Goal: Feedback & Contribution: Contribute content

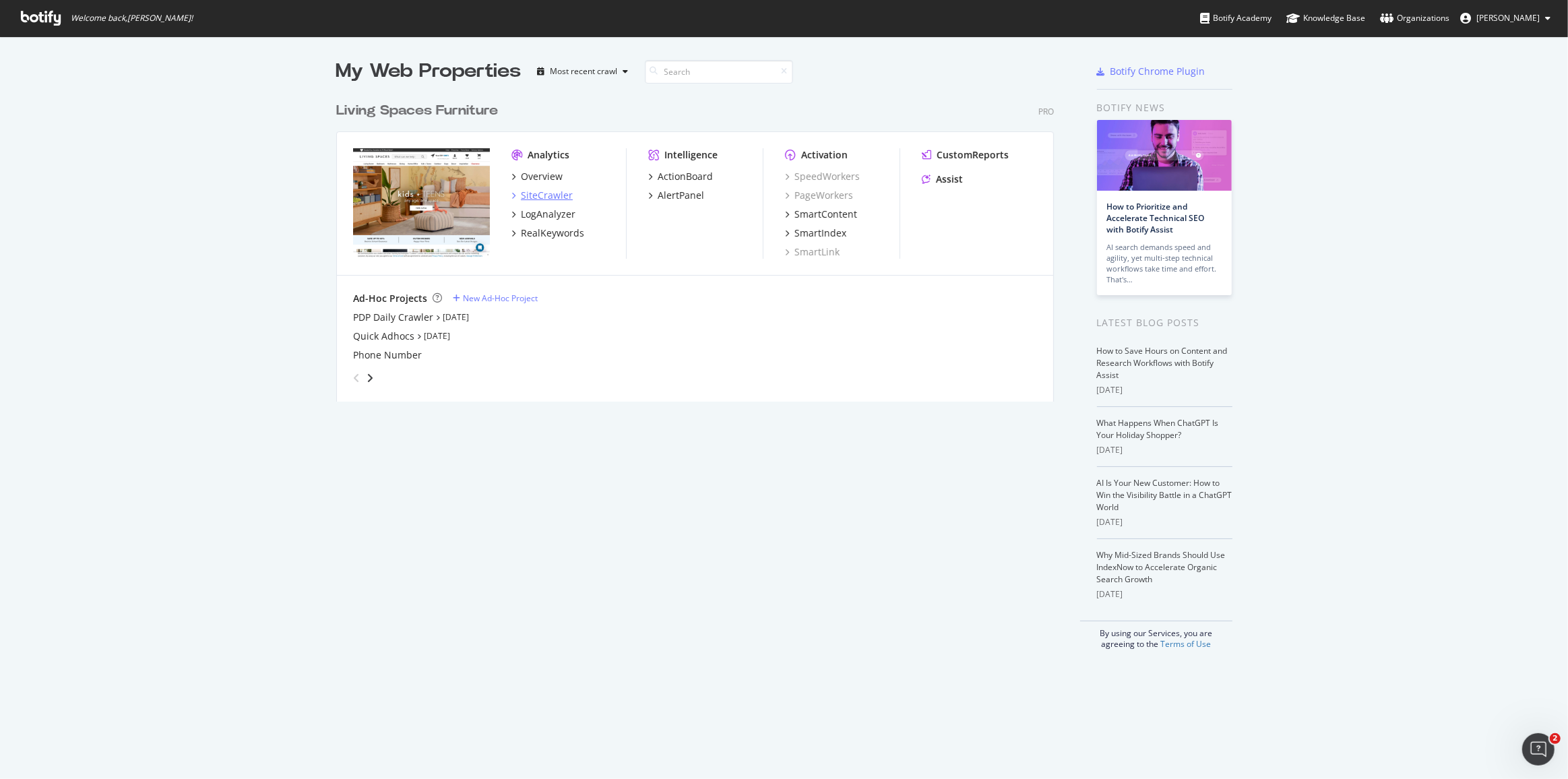
click at [527, 196] on div "SiteCrawler" at bounding box center [547, 195] width 52 height 13
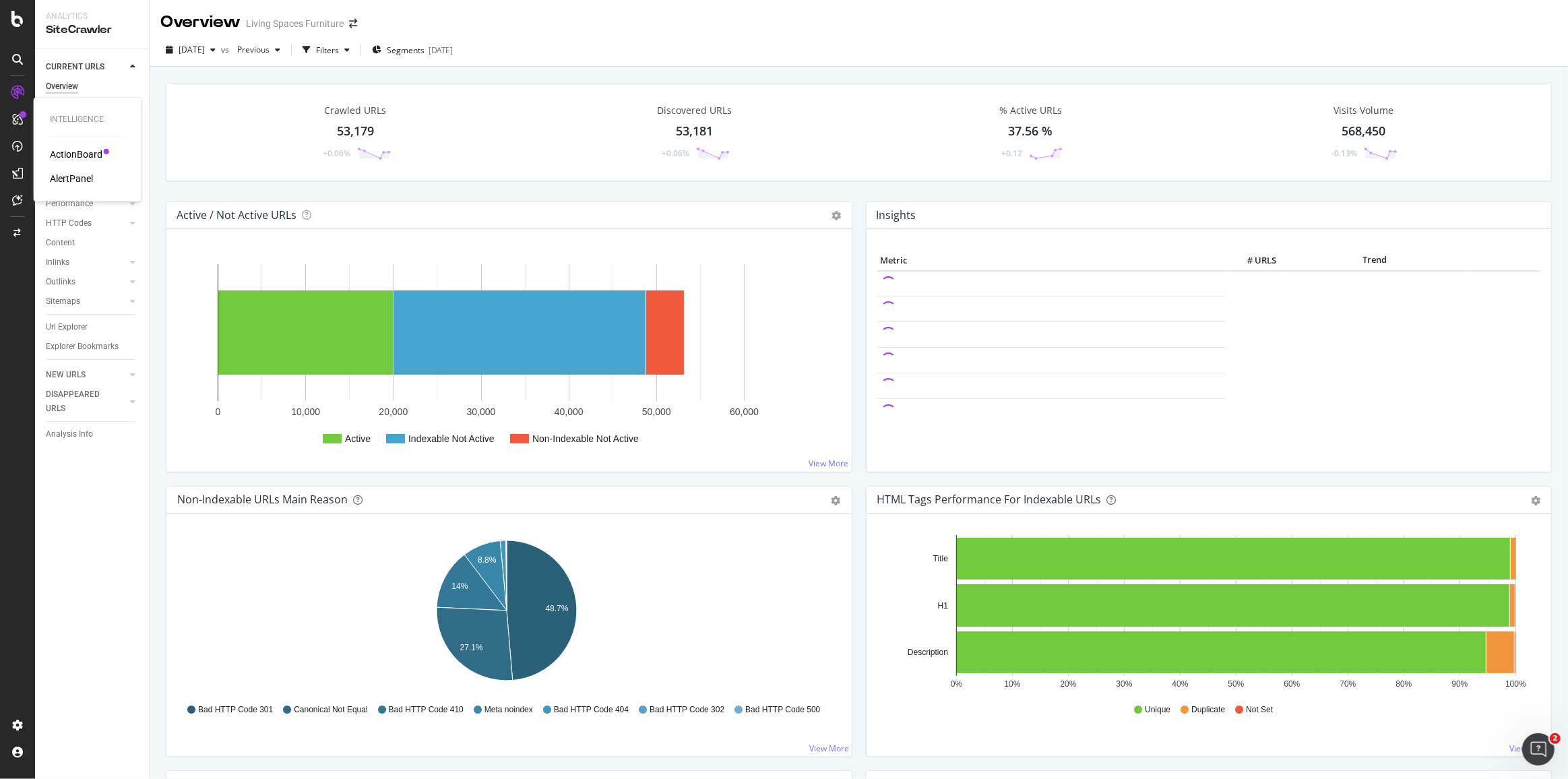
click at [82, 155] on div "ActionBoard" at bounding box center [76, 154] width 53 height 13
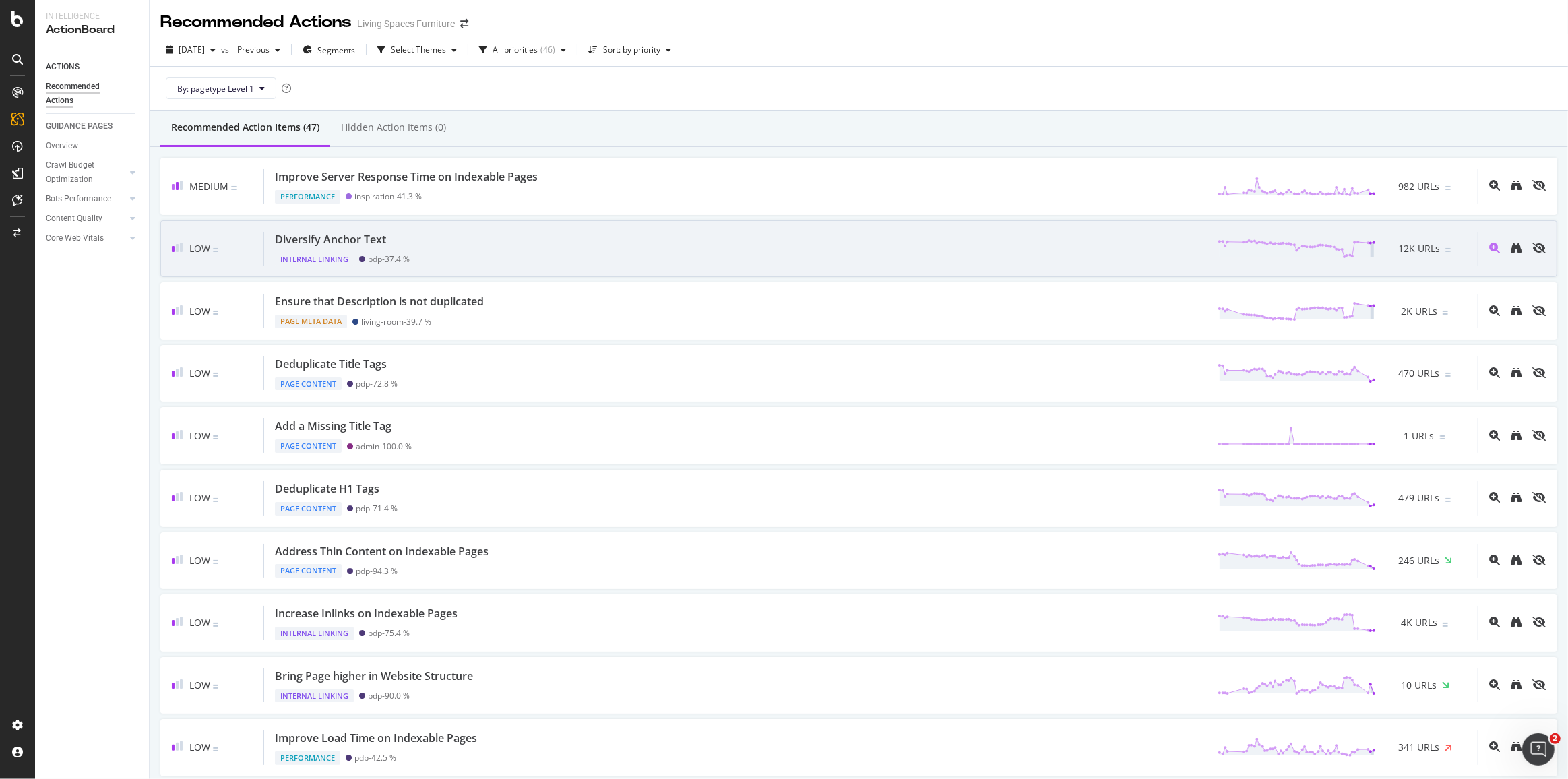
click at [431, 259] on div "Diversify Anchor Text Internal Linking pdp - 37.4 % 12K URLs" at bounding box center [870, 249] width 1213 height 34
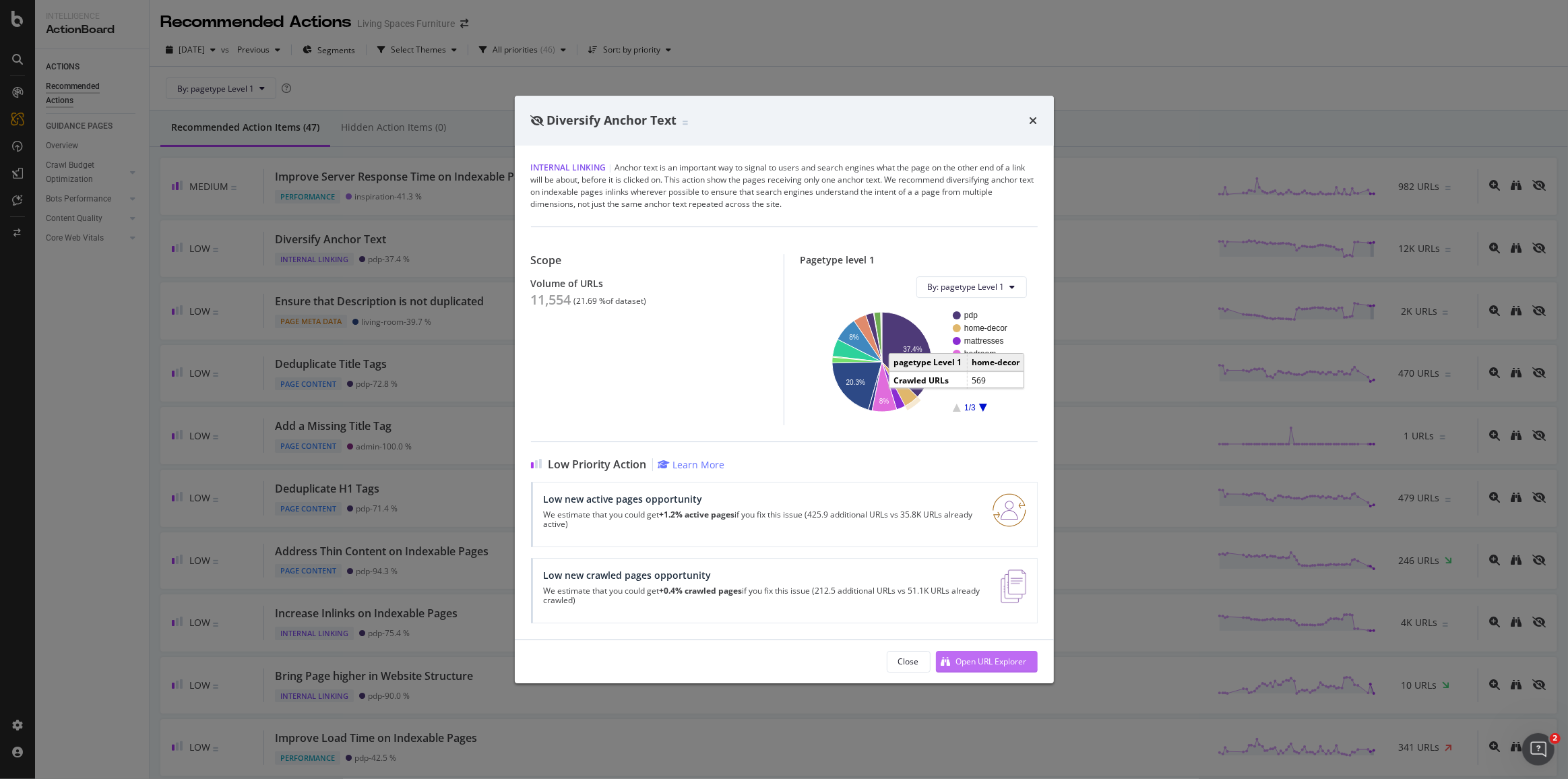
click at [1000, 652] on div "Open URL Explorer" at bounding box center [981, 662] width 91 height 20
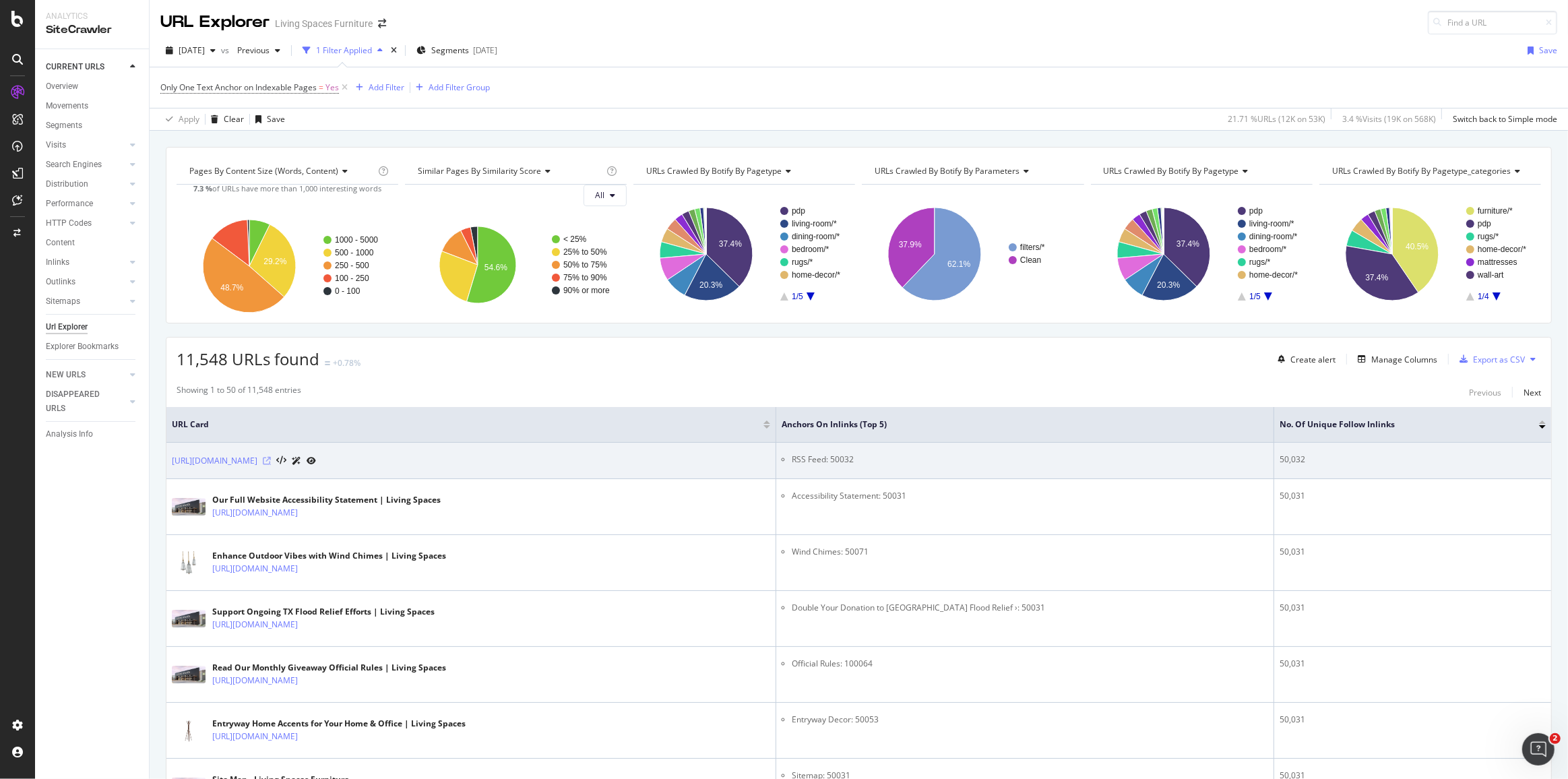
click at [271, 457] on icon at bounding box center [266, 461] width 8 height 8
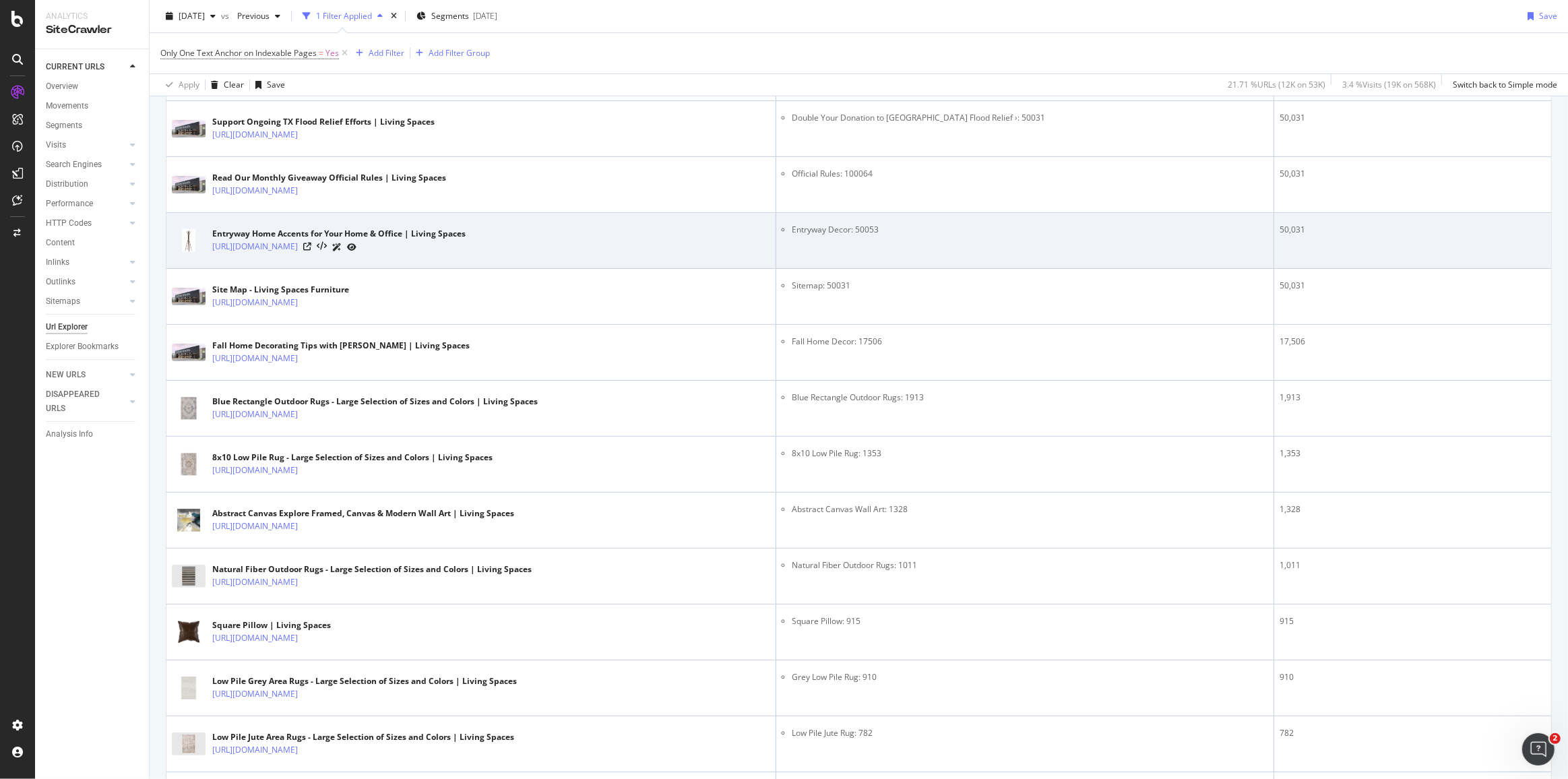
scroll to position [796, 0]
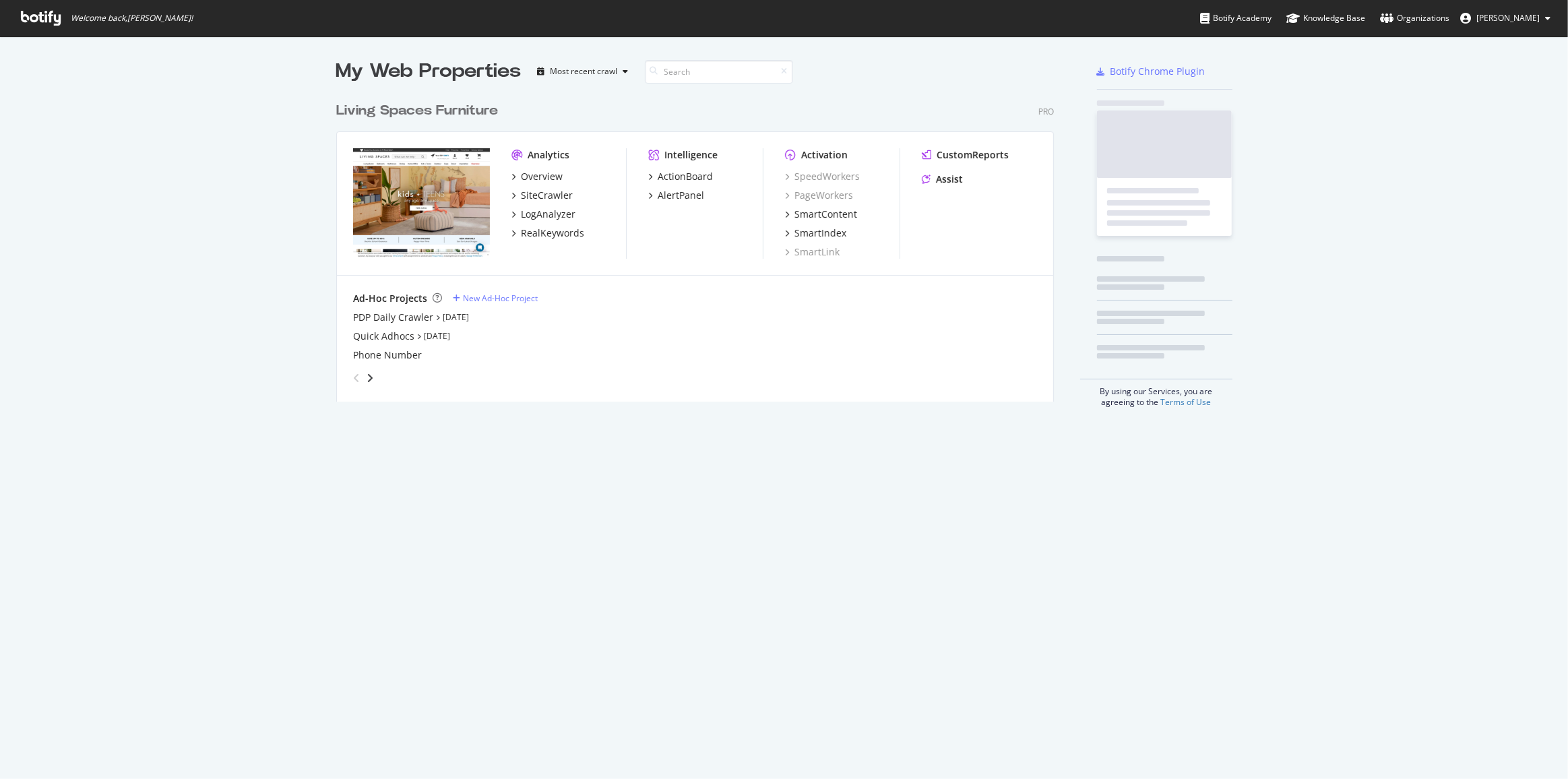
scroll to position [307, 719]
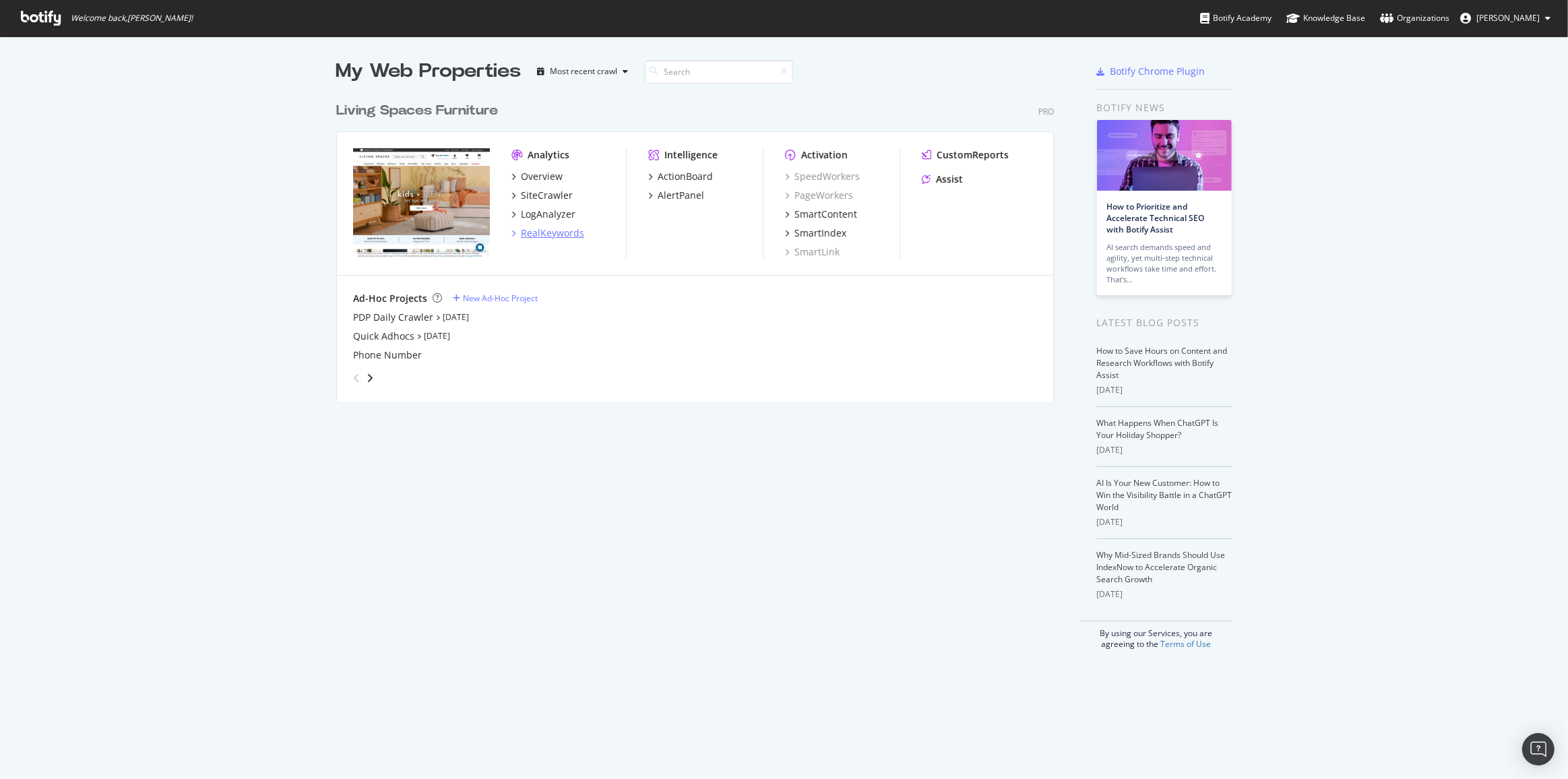
click at [553, 231] on div "RealKeywords" at bounding box center [553, 232] width 63 height 13
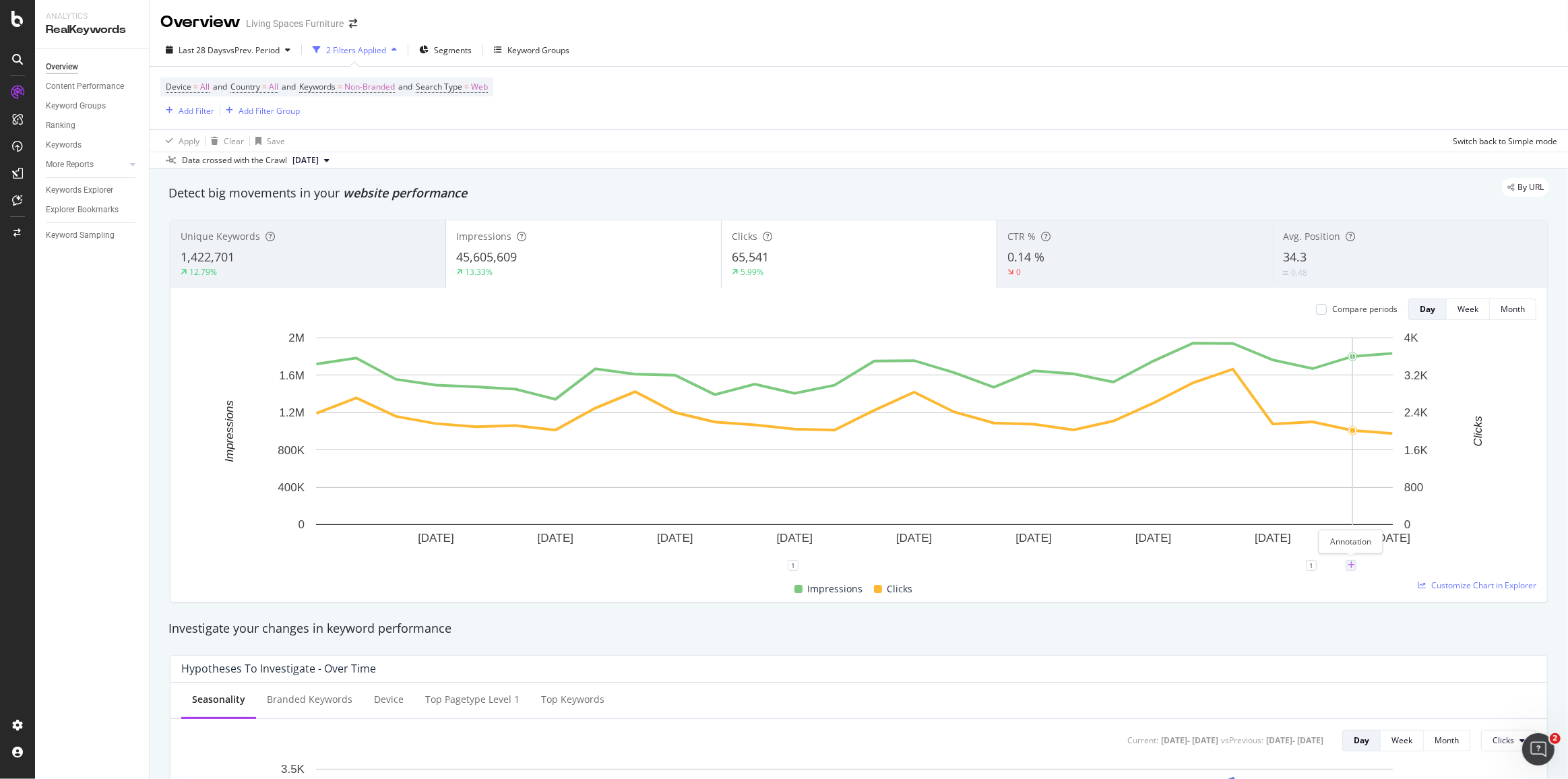
click at [1354, 564] on icon "plus" at bounding box center [1351, 565] width 8 height 8
click at [1367, 439] on input "[DATE]" at bounding box center [1333, 441] width 85 height 25
type input "[DATE]"
click at [1364, 480] on textarea at bounding box center [1350, 485] width 120 height 42
type textarea "PDP ai romance copy launched"
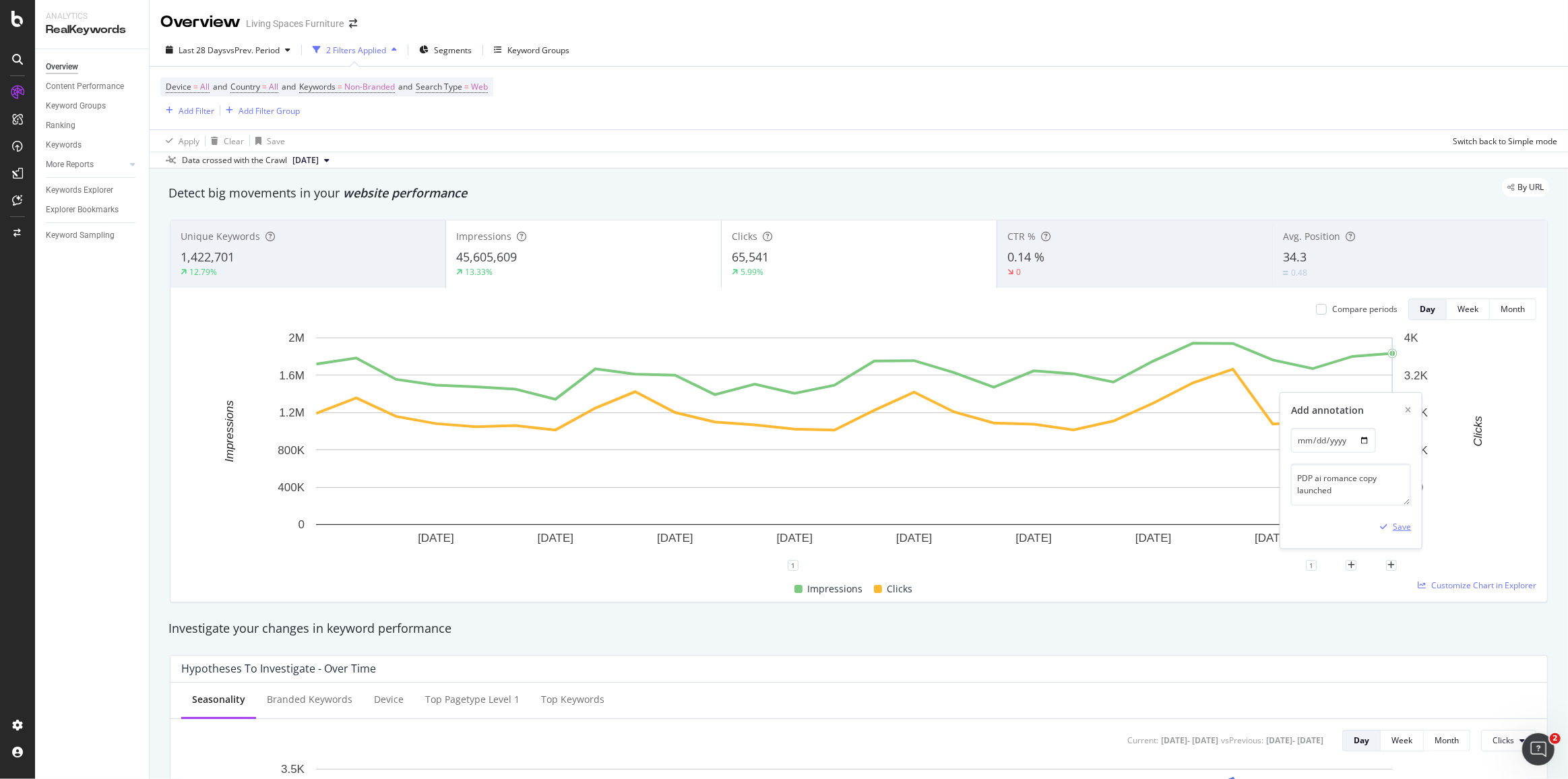
click at [1395, 520] on div "Save" at bounding box center [1392, 527] width 36 height 20
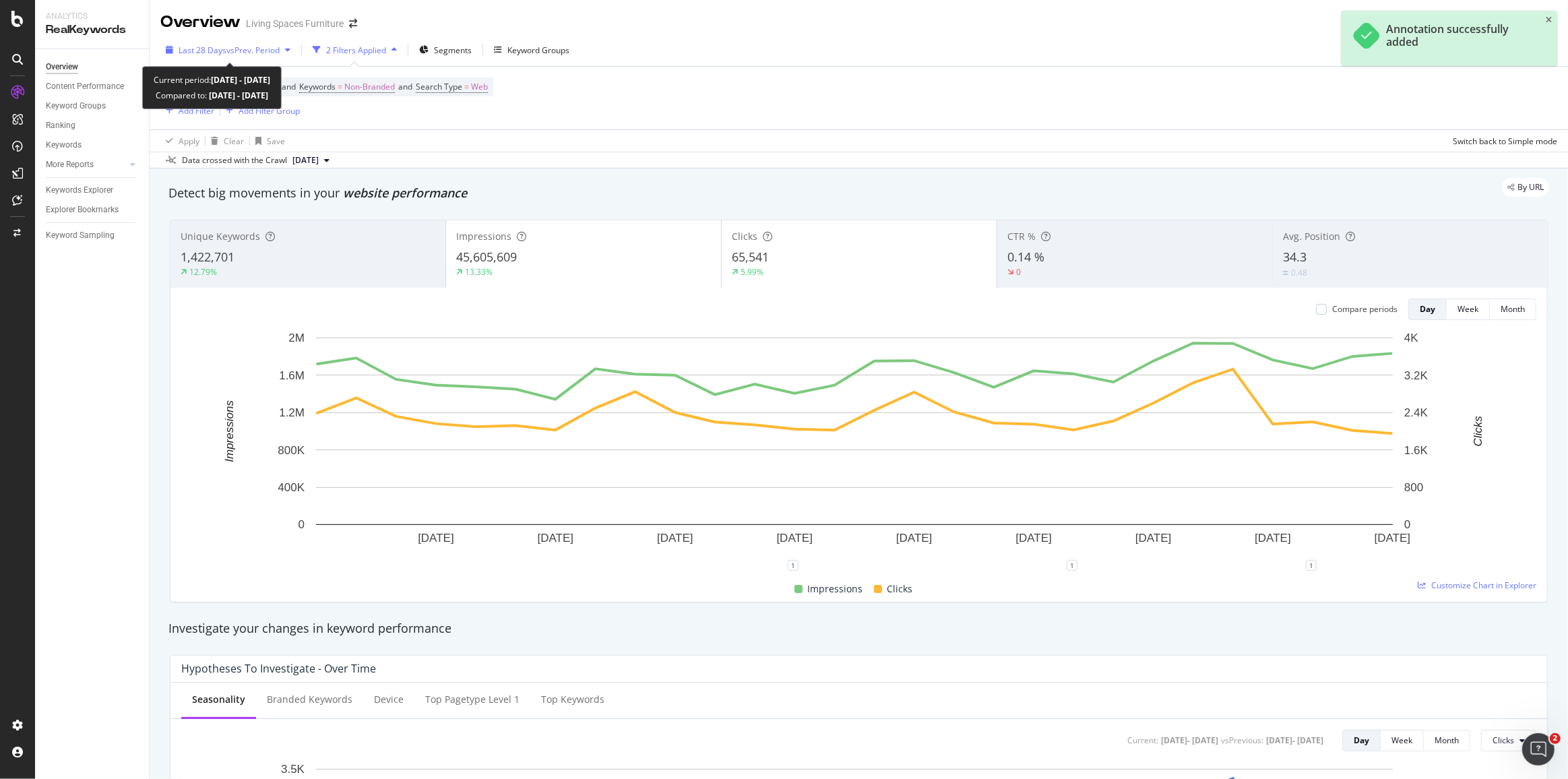
click at [272, 50] on span "vs Prev. Period" at bounding box center [252, 50] width 53 height 12
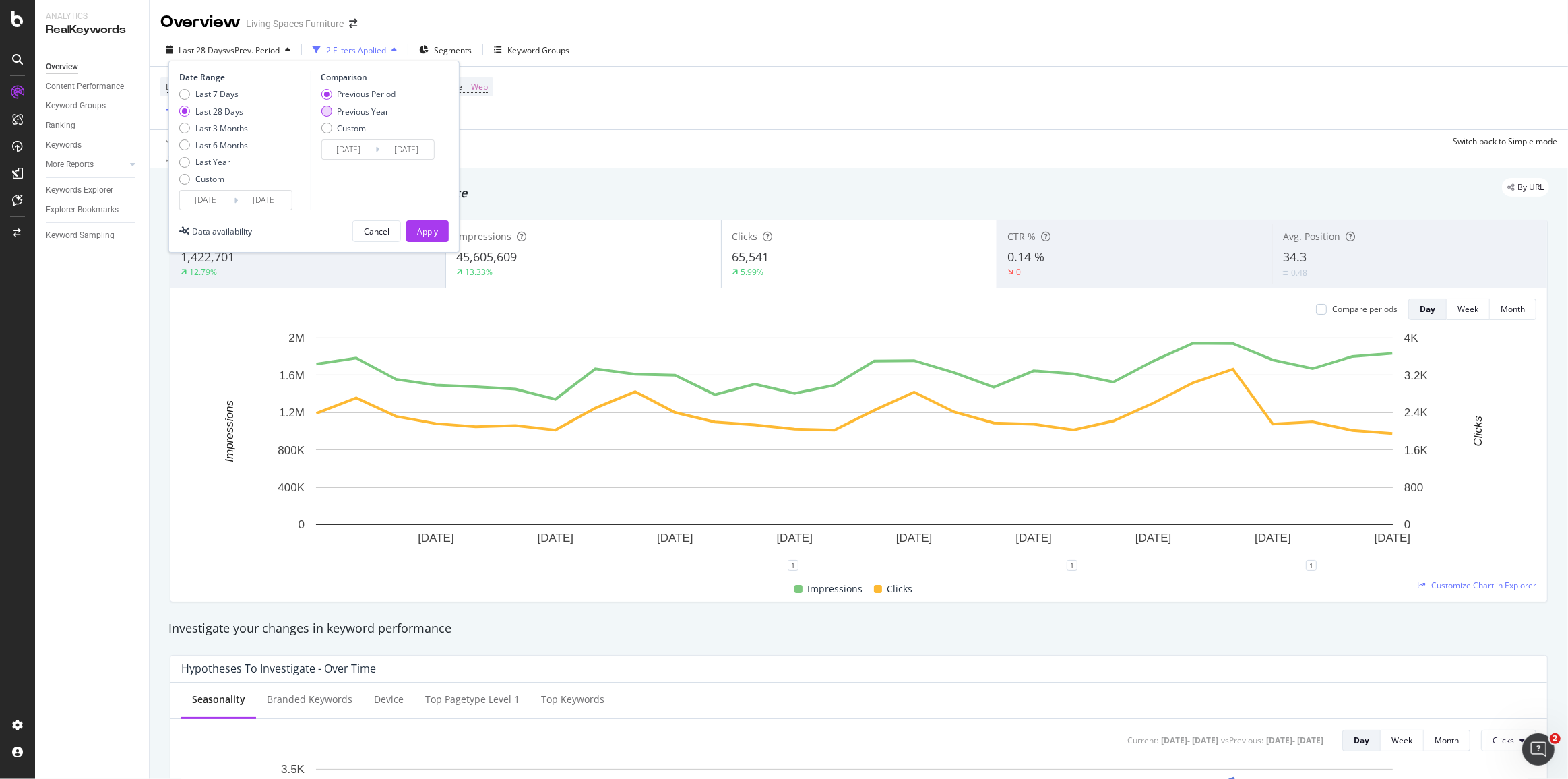
click at [344, 110] on div "Previous Year" at bounding box center [362, 112] width 52 height 12
type input "[DATE]"
click at [921, 107] on div "Device = All and Country = All and Keywords = Non-Branded and Search Type = Web…" at bounding box center [859, 98] width 1397 height 63
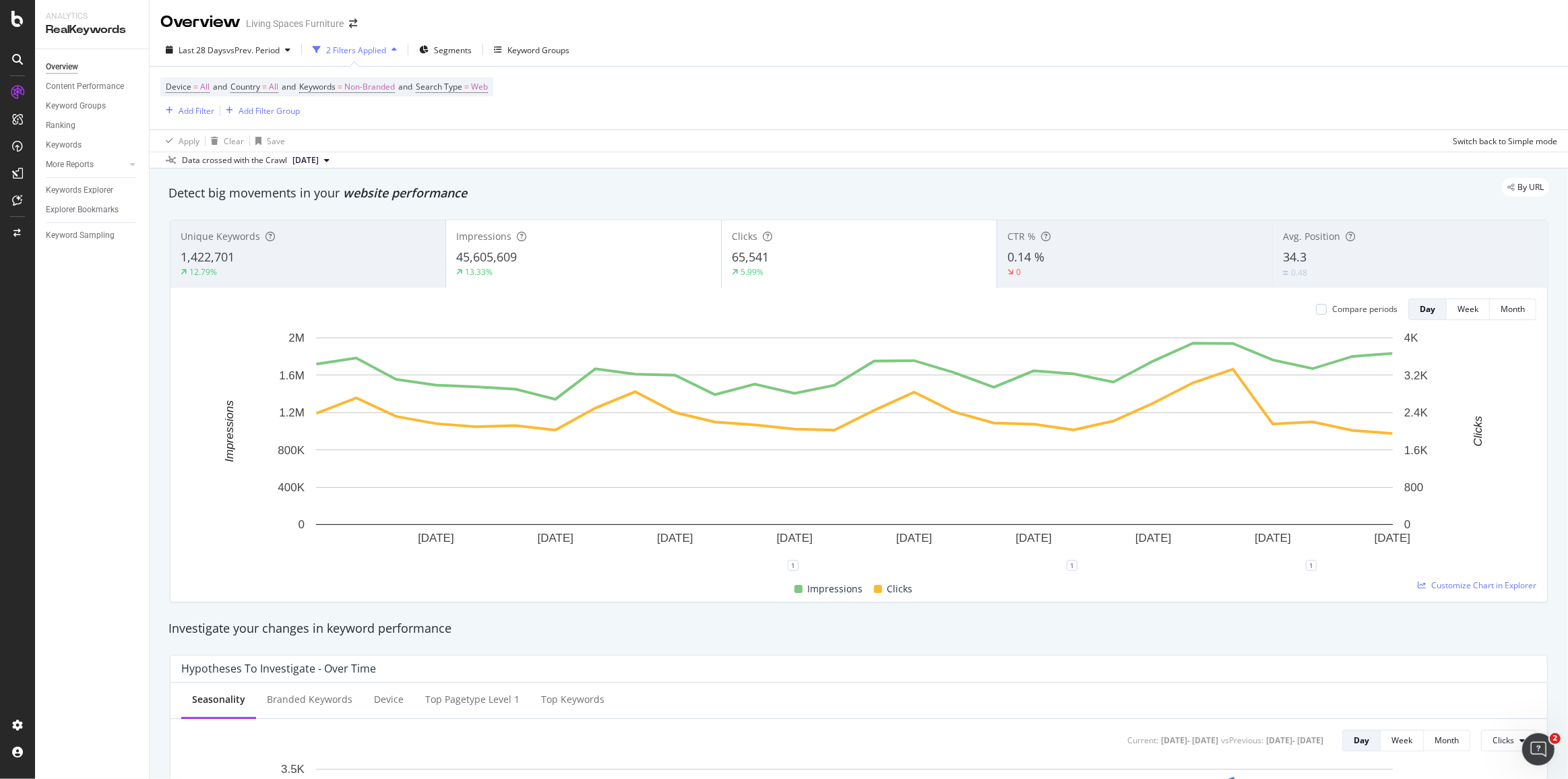
click at [234, 34] on div "Last 28 Days vs Prev. Period 2 Filters Applied Segments Keyword Groups Device =…" at bounding box center [859, 101] width 1419 height 135
click at [228, 54] on span "vs Prev. Period" at bounding box center [252, 50] width 53 height 12
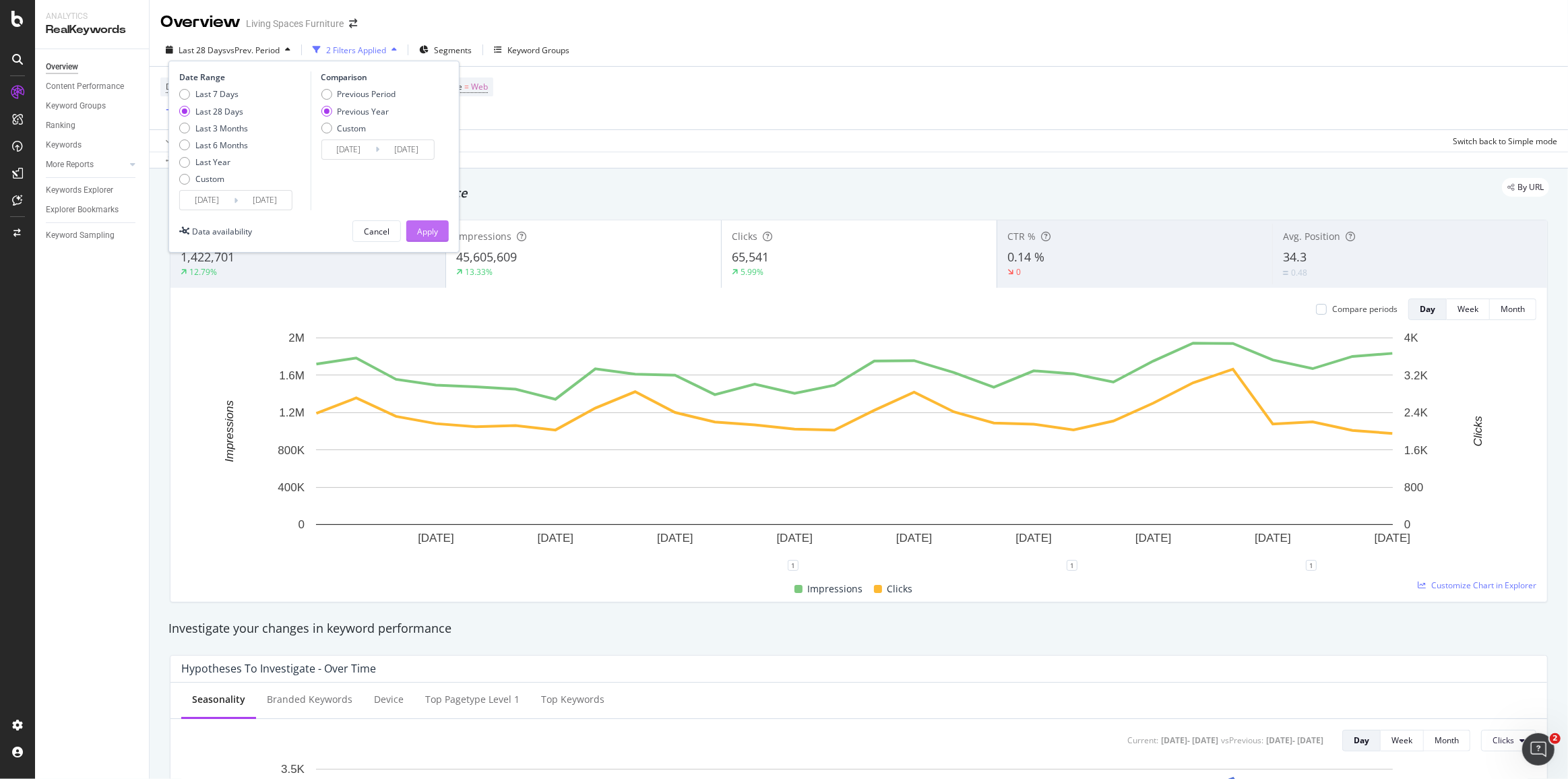
click at [443, 234] on button "Apply" at bounding box center [427, 232] width 43 height 22
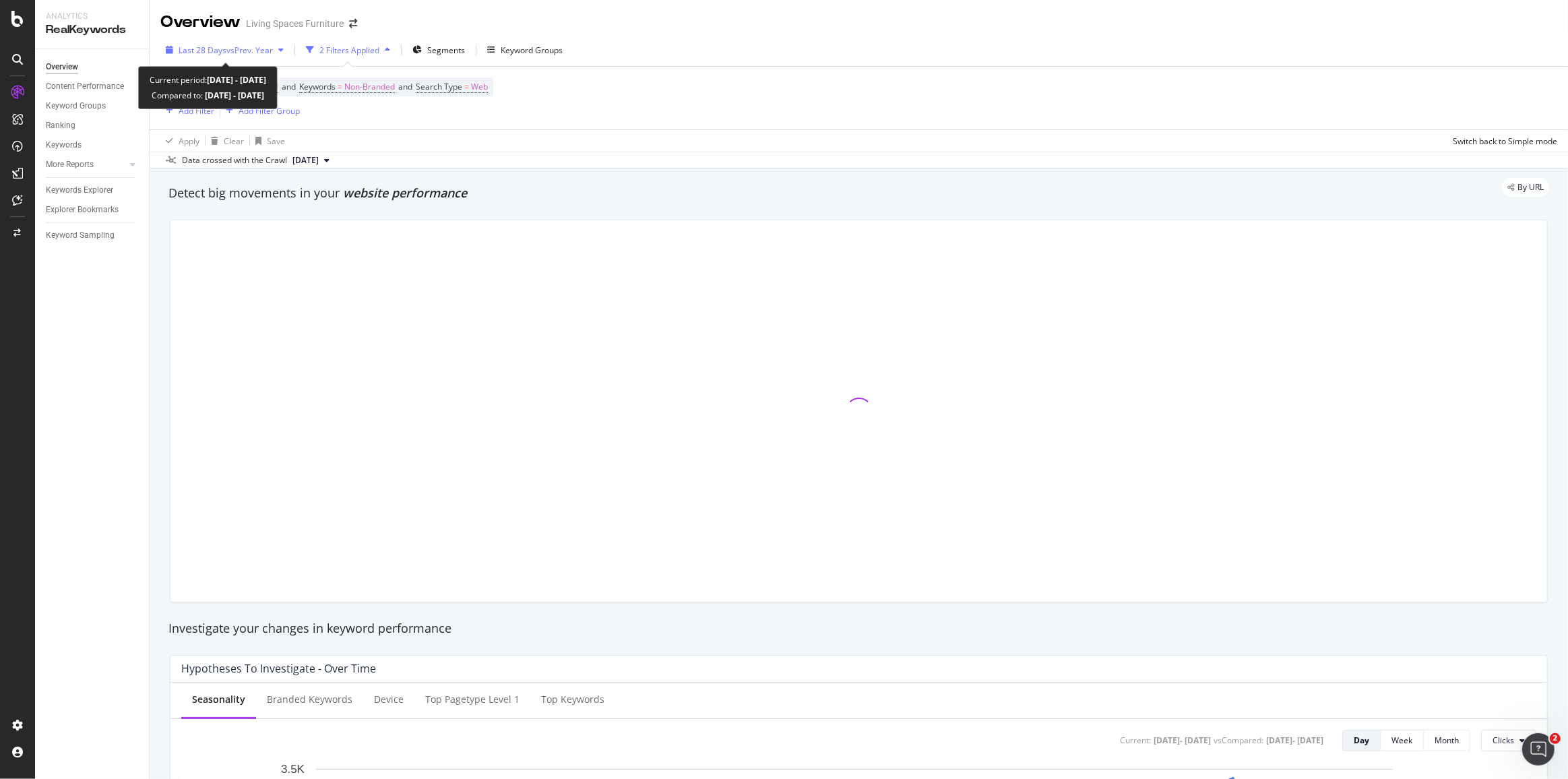
click at [256, 50] on span "vs Prev. Year" at bounding box center [249, 50] width 46 height 12
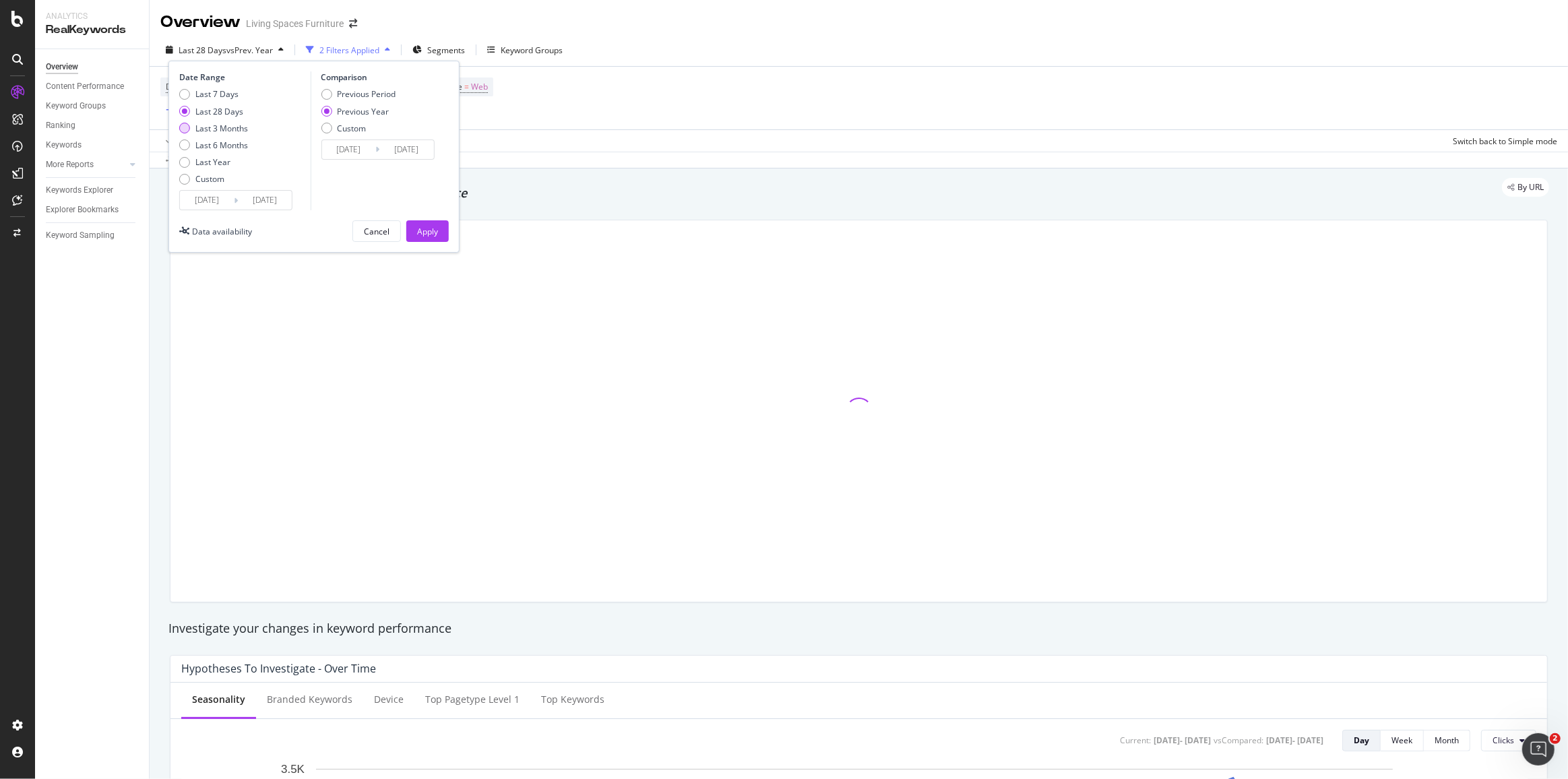
click at [239, 122] on div "Last 3 Months" at bounding box center [221, 128] width 53 height 12
type input "[DATE]"
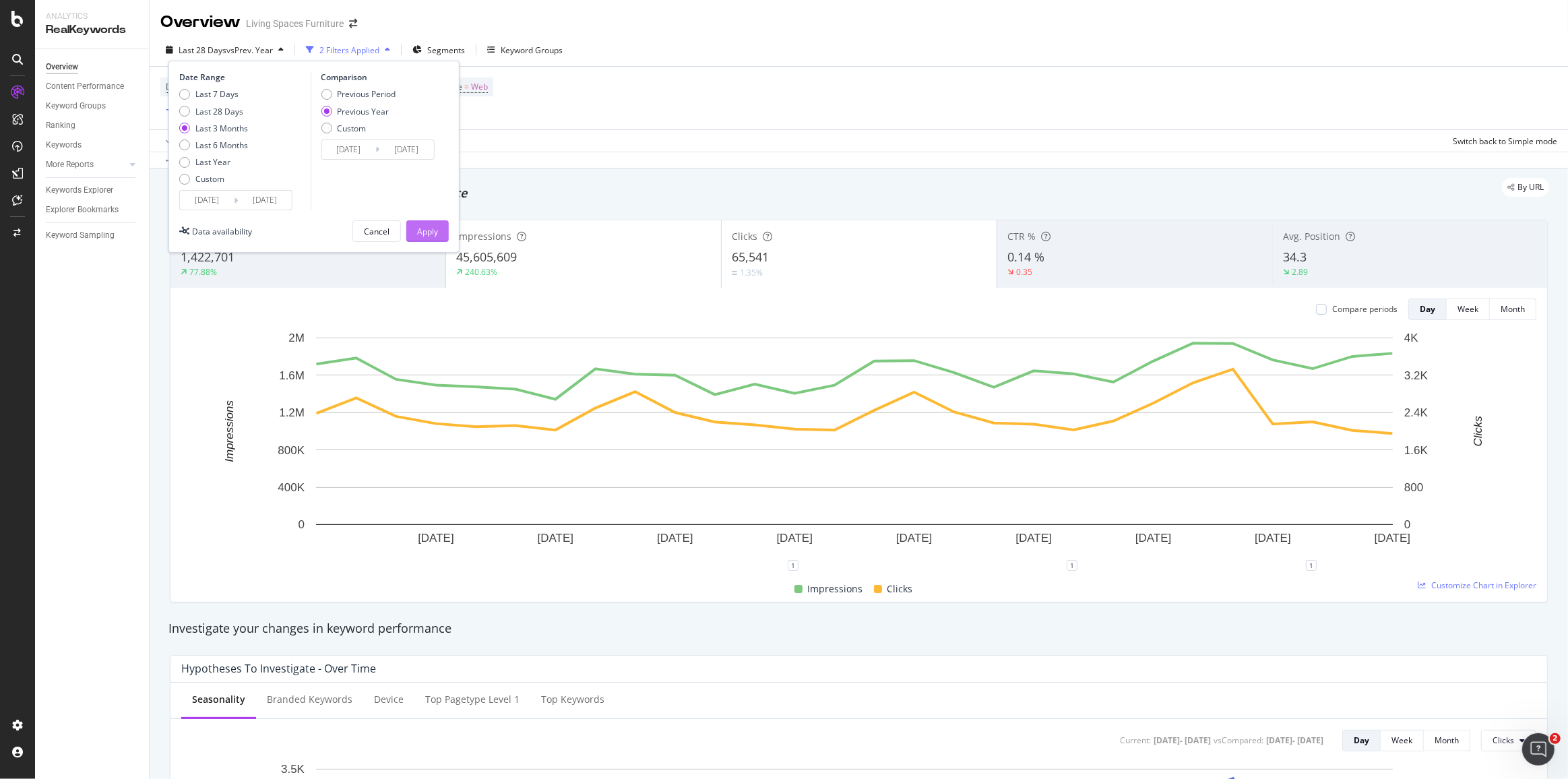
click at [444, 229] on button "Apply" at bounding box center [427, 232] width 43 height 22
